Goal: Task Accomplishment & Management: Use online tool/utility

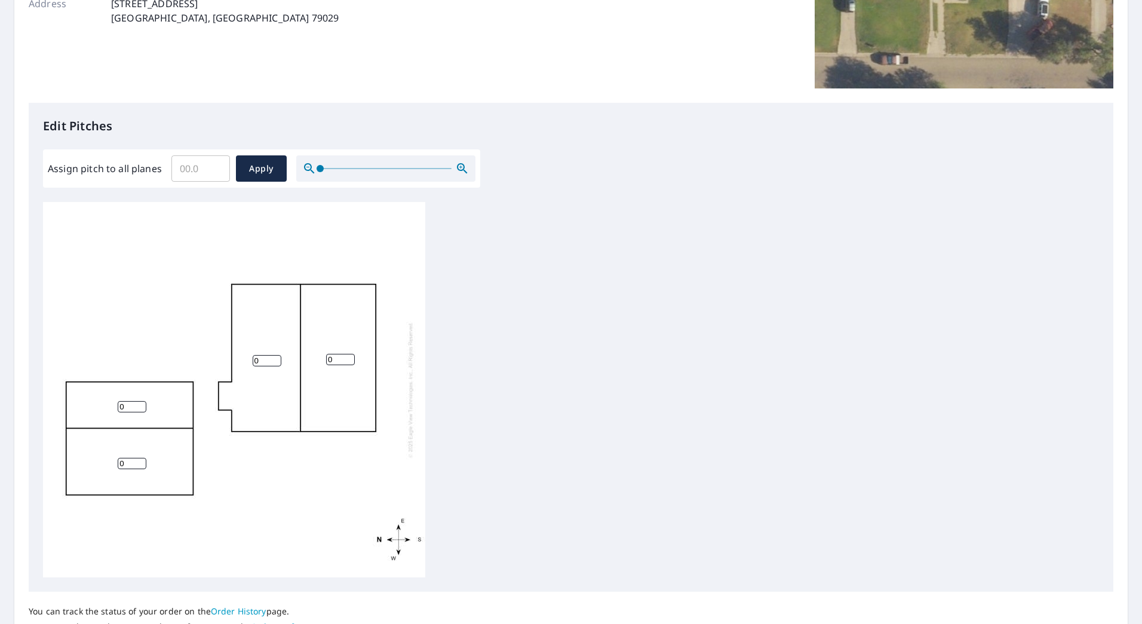
scroll to position [202, 0]
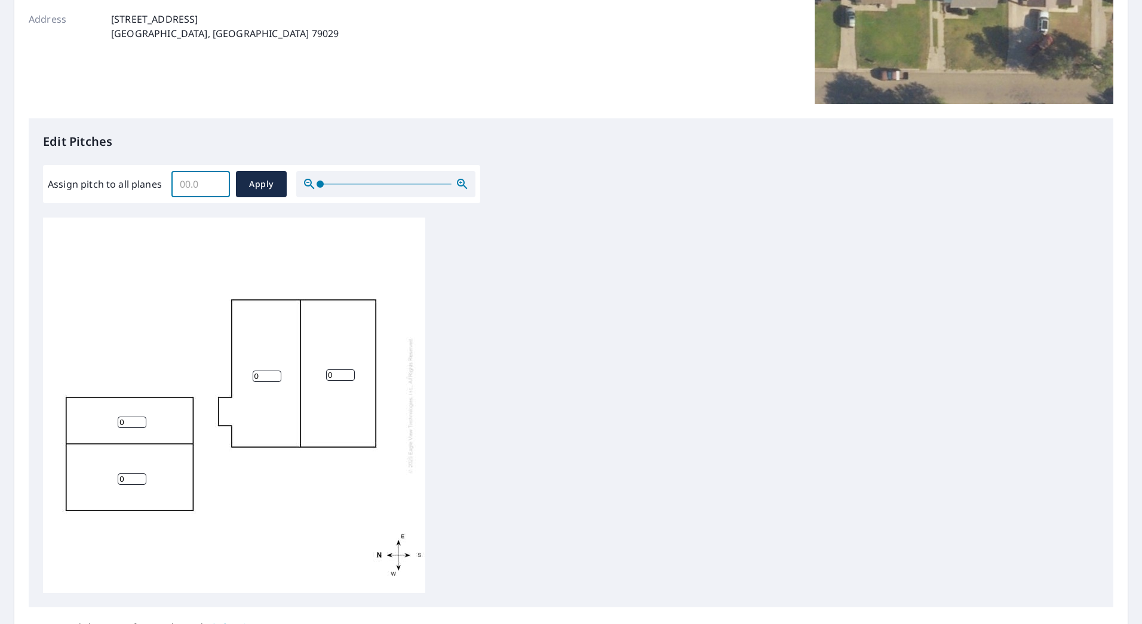
click at [191, 192] on input "Assign pitch to all planes" at bounding box center [200, 183] width 59 height 33
type input "5"
click at [257, 174] on button "Apply" at bounding box center [261, 184] width 51 height 26
type input "5"
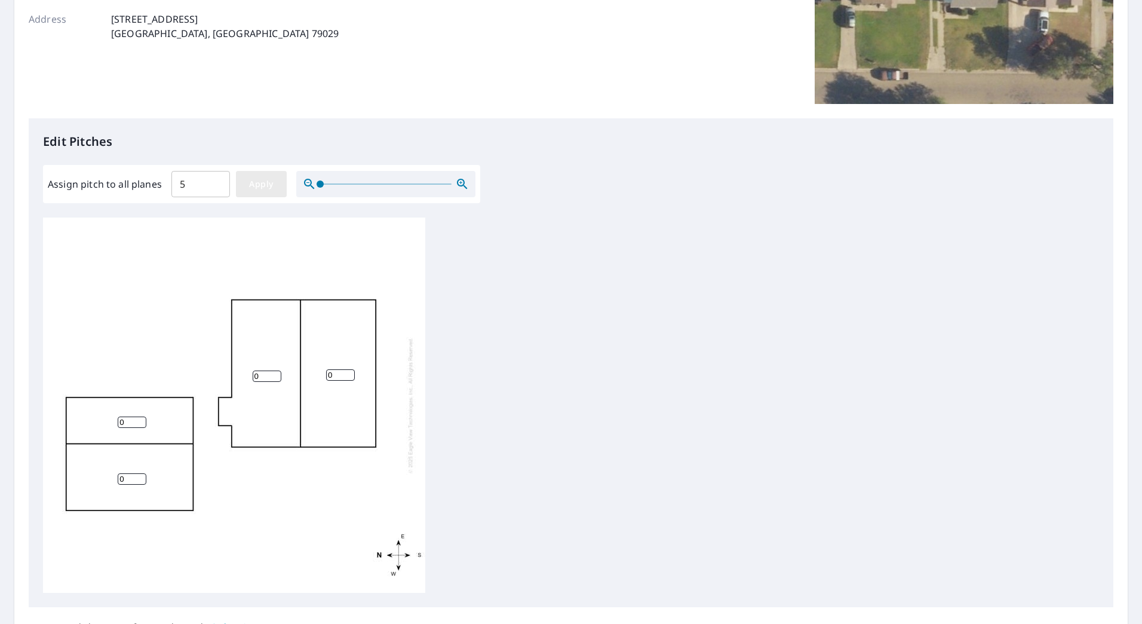
type input "5"
click at [126, 483] on input "5" at bounding box center [132, 478] width 29 height 11
type input "4"
click at [125, 422] on input "5" at bounding box center [132, 421] width 29 height 11
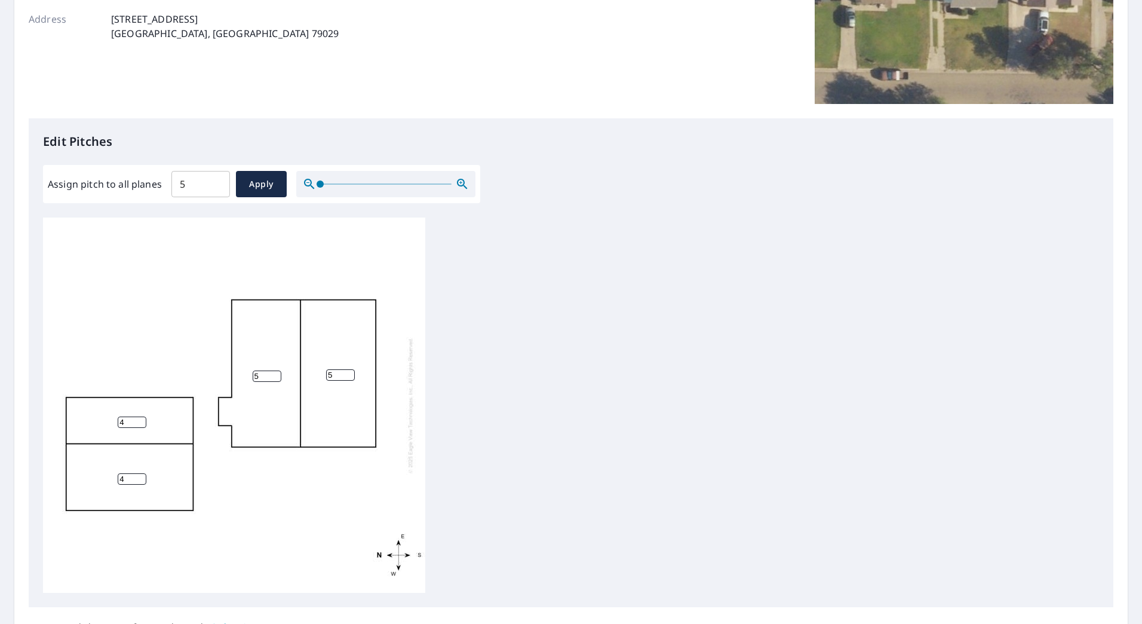
type input "4"
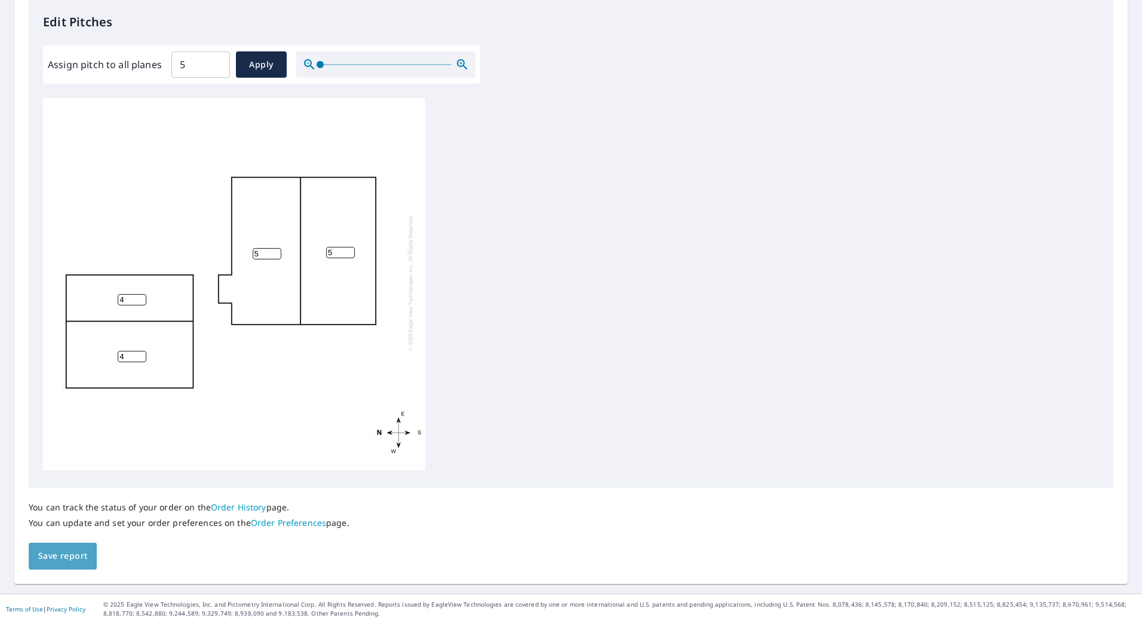
drag, startPoint x: 52, startPoint y: 557, endPoint x: 87, endPoint y: 558, distance: 35.3
click at [51, 557] on span "Save report" at bounding box center [62, 555] width 49 height 15
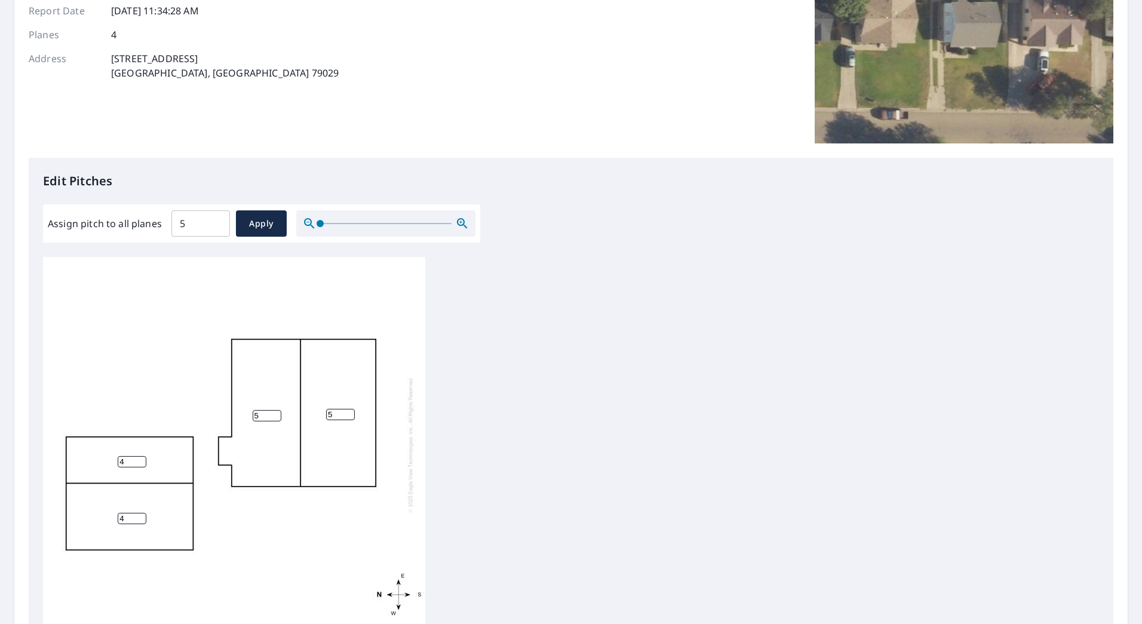
scroll to position [0, 0]
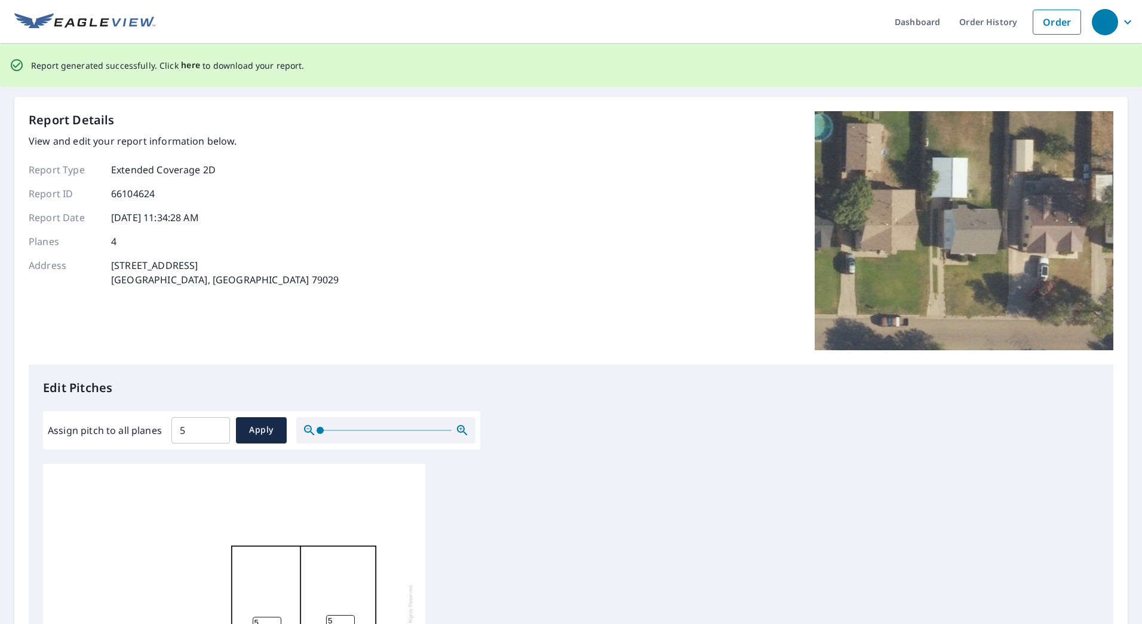
click at [186, 65] on span "here" at bounding box center [191, 65] width 20 height 15
